Goal: Register for event/course

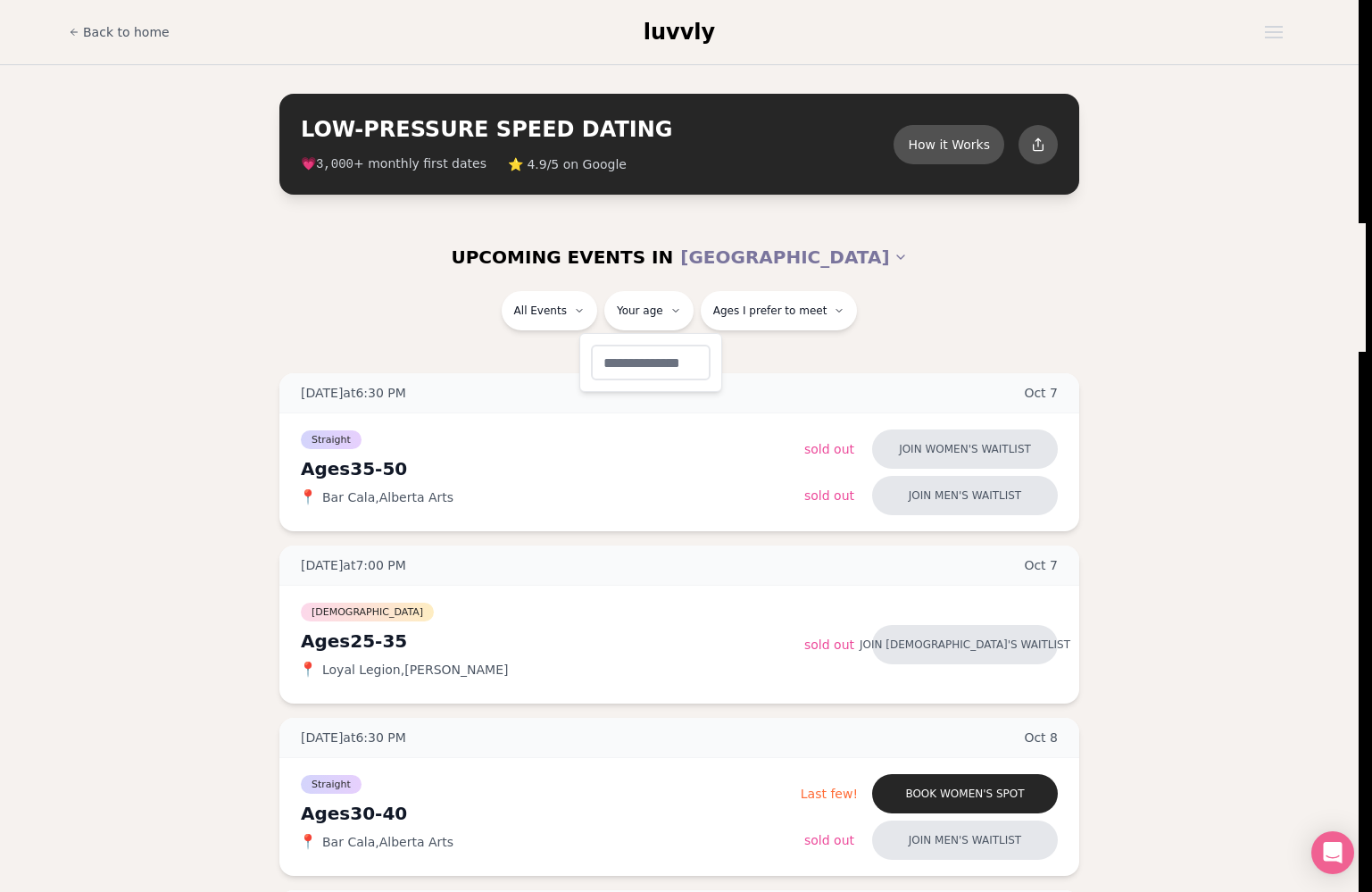
type input "**"
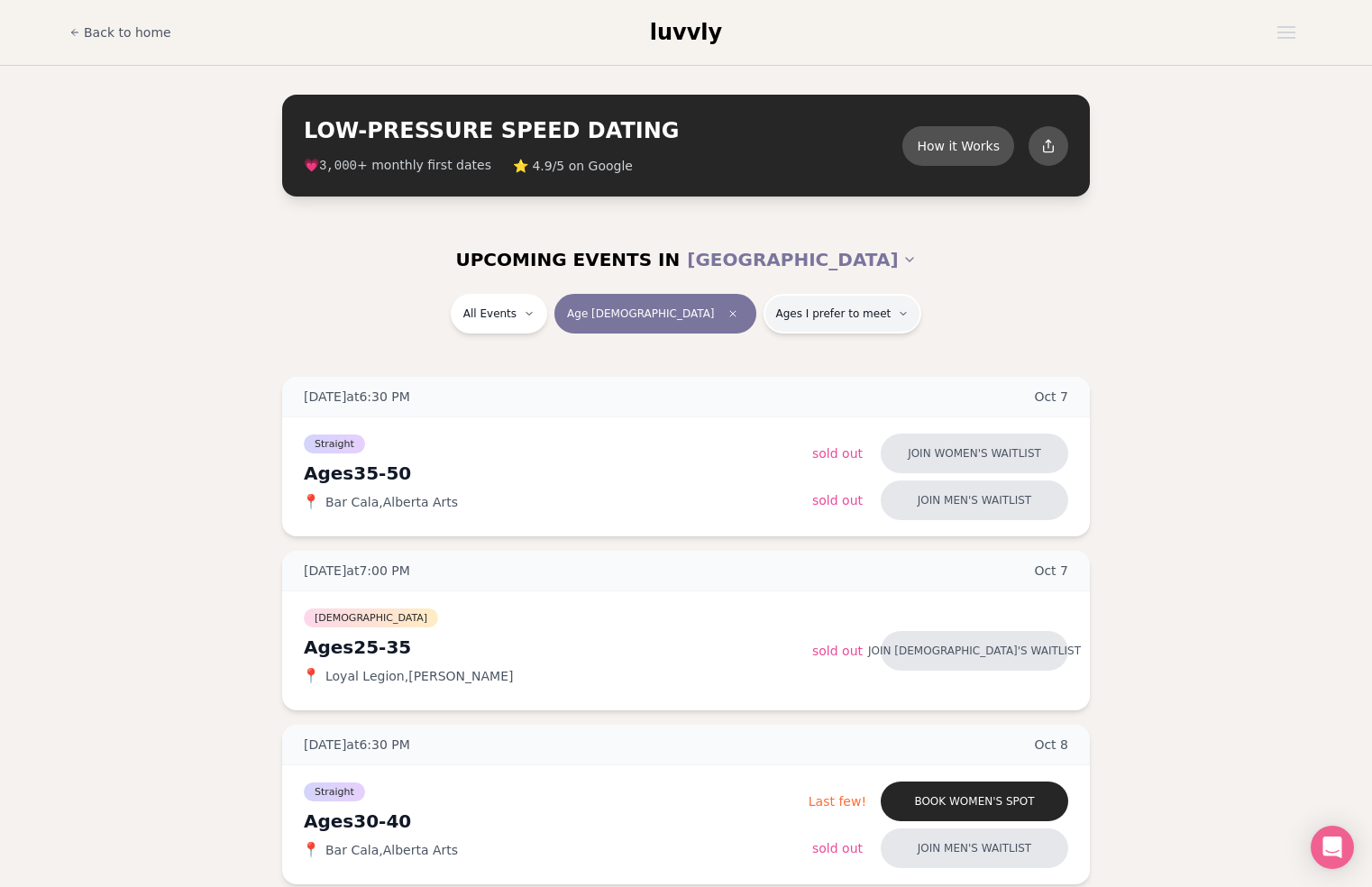
click at [763, 321] on button "Ages I prefer to meet" at bounding box center [842, 314] width 159 height 39
click at [713, 380] on button "Around my age" at bounding box center [714, 381] width 14 height 14
click at [717, 365] on label "Younger than me" at bounding box center [786, 356] width 157 height 18
click at [717, 364] on button "Younger than me" at bounding box center [714, 356] width 14 height 14
click at [717, 365] on label "Younger than me" at bounding box center [786, 356] width 157 height 18
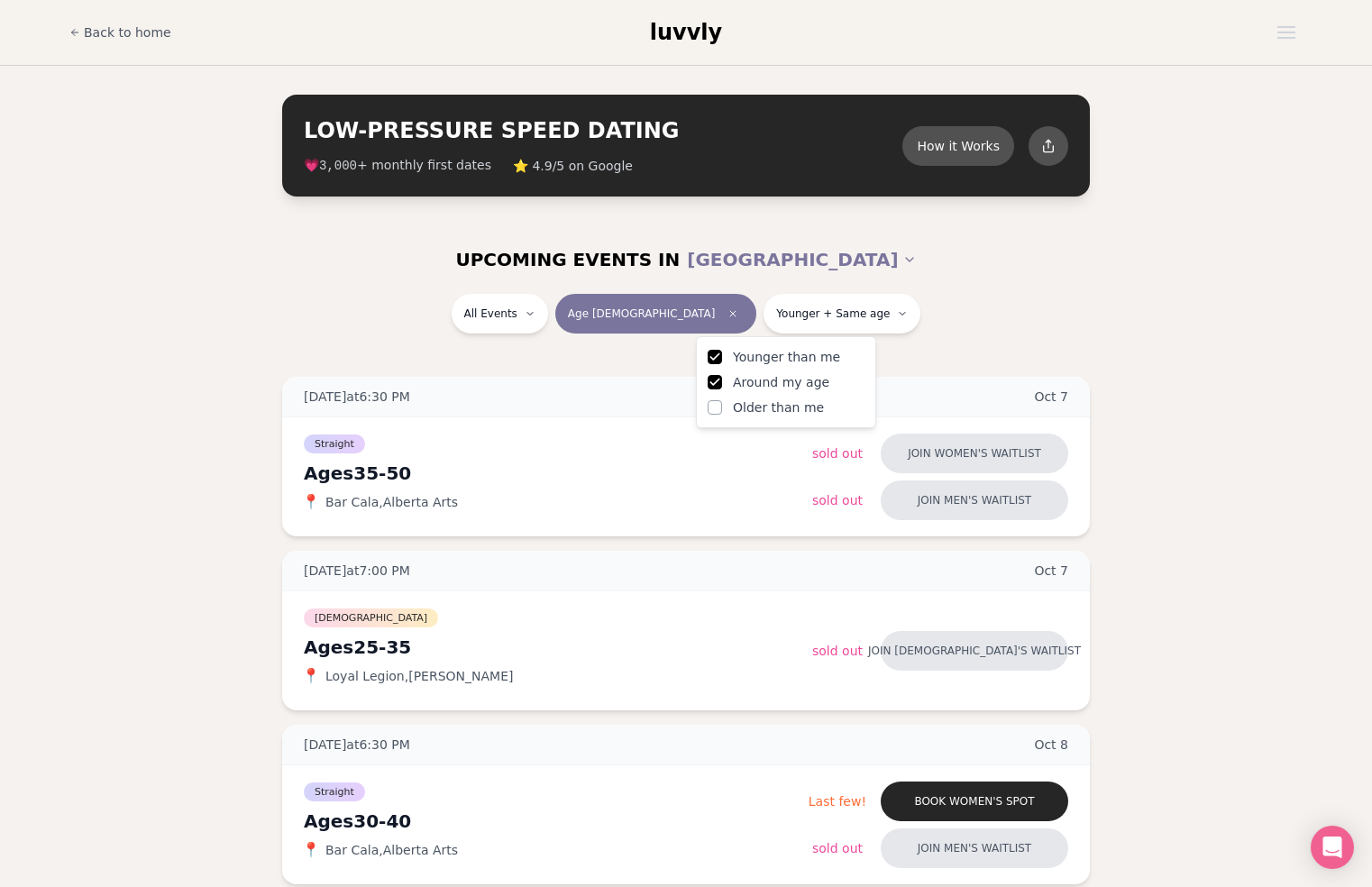
click at [717, 364] on button "Younger than me" at bounding box center [714, 356] width 14 height 14
click at [717, 381] on button "Around my age" at bounding box center [714, 381] width 14 height 14
click at [967, 312] on div "All Events Age [DEMOGRAPHIC_DATA] Ages I prefer to meet" at bounding box center [686, 317] width 1010 height 47
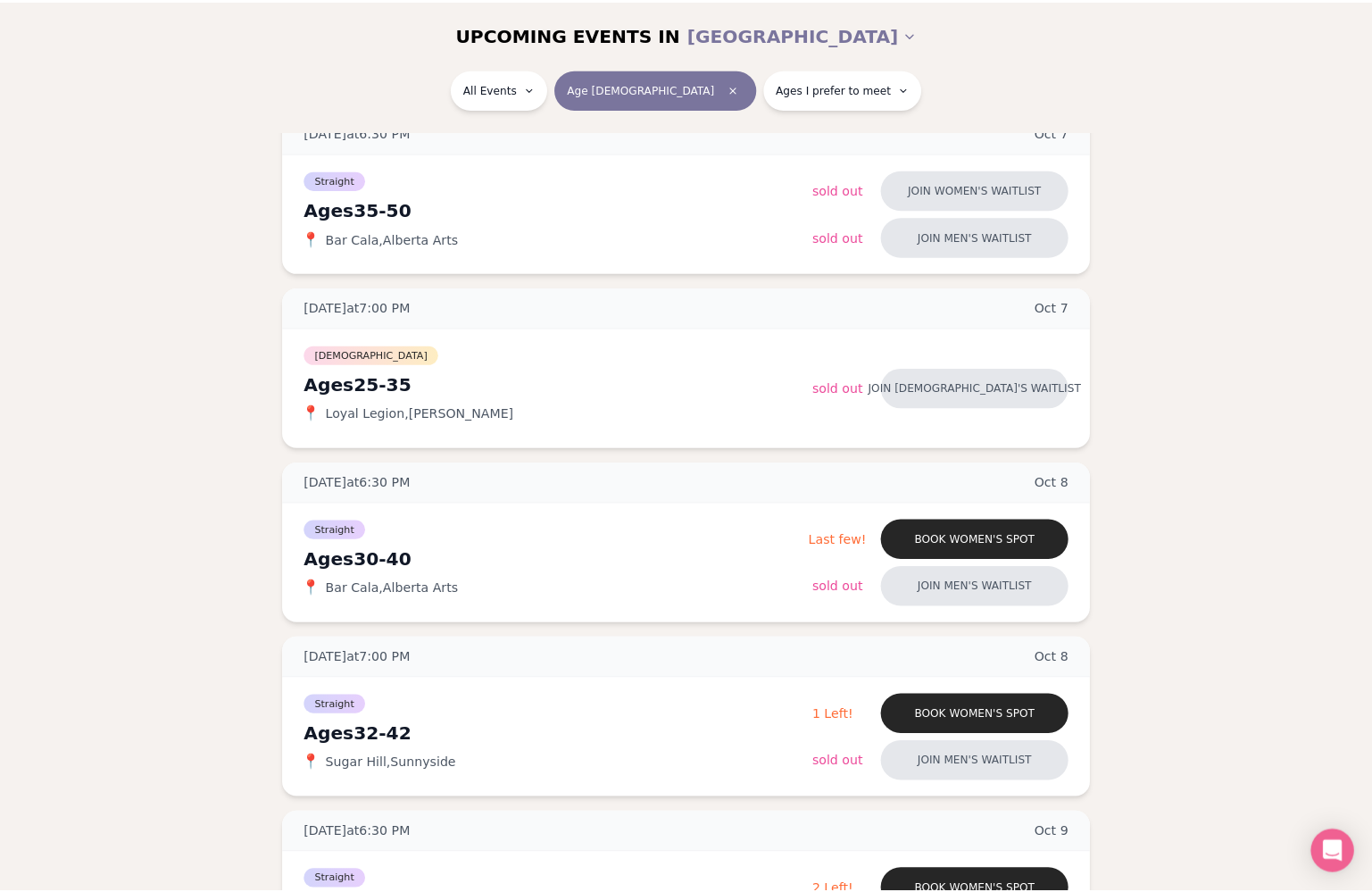
scroll to position [228, 0]
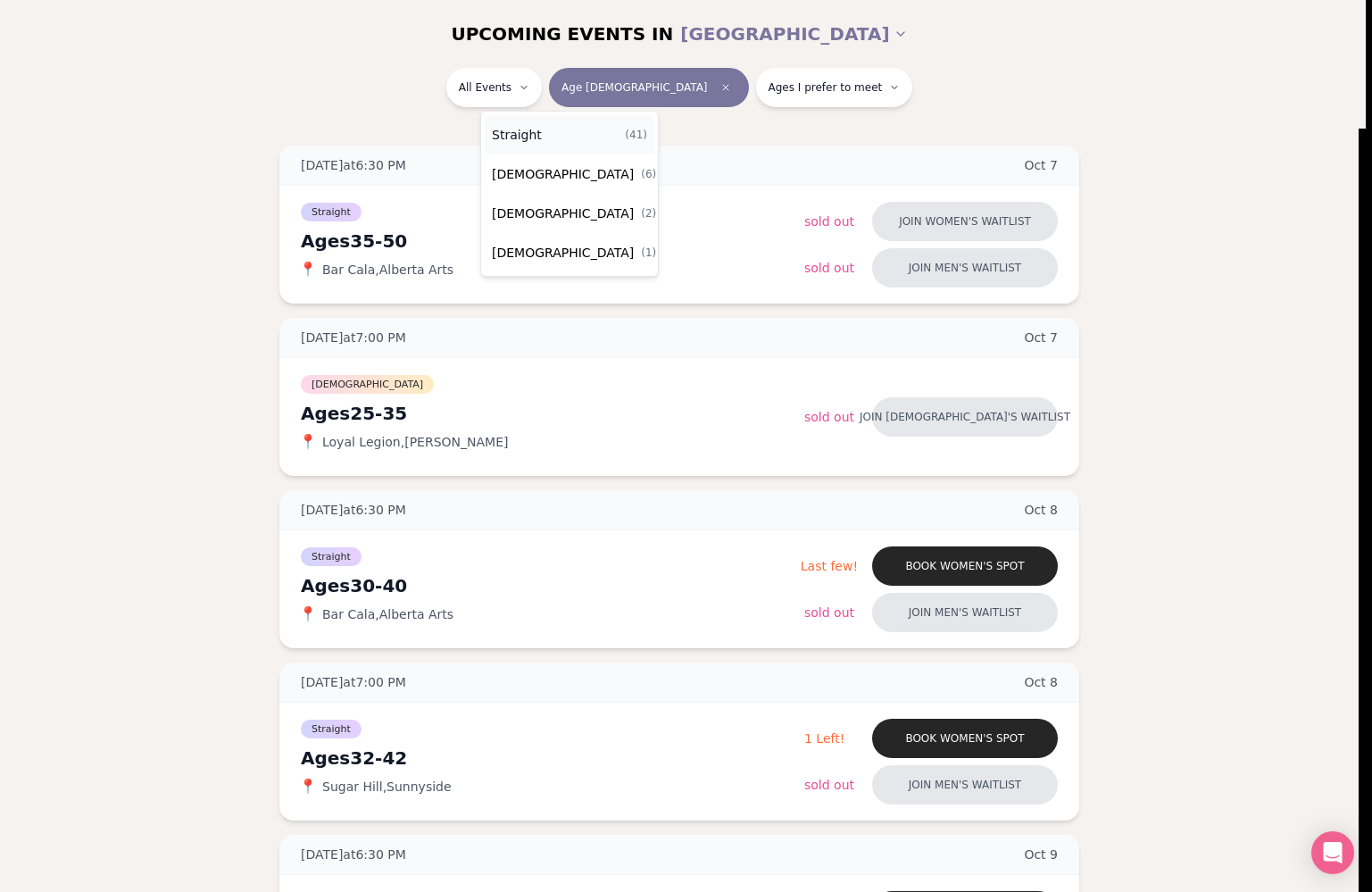
click at [511, 133] on span "Straight" at bounding box center [517, 134] width 50 height 18
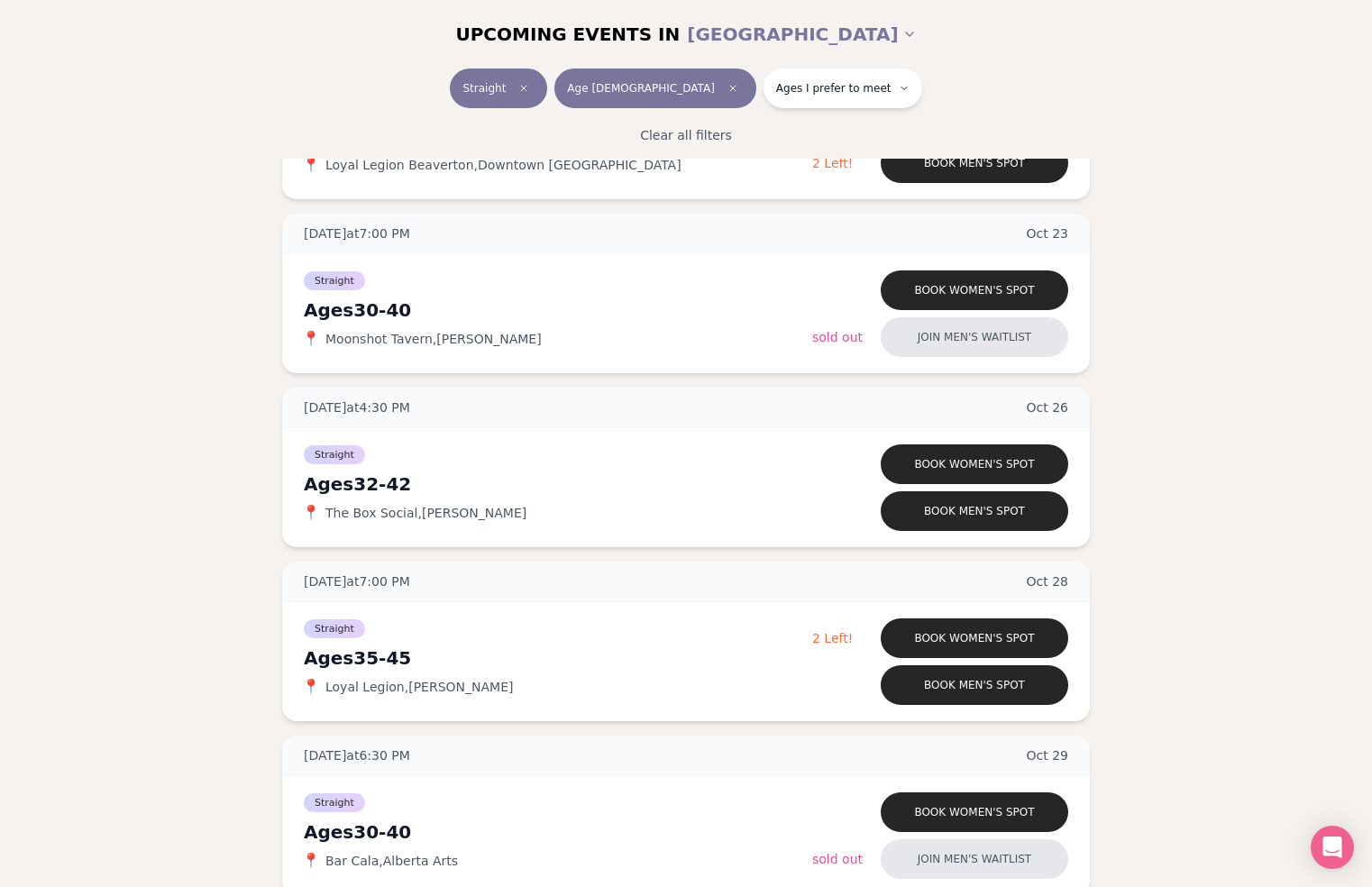
scroll to position [2331, 0]
